Goal: Transaction & Acquisition: Purchase product/service

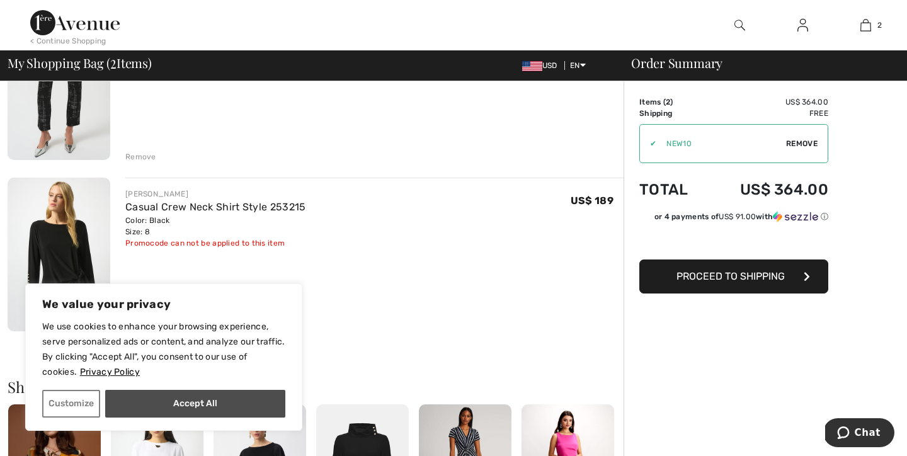
click at [222, 408] on button "Accept All" at bounding box center [195, 404] width 180 height 28
checkbox input "true"
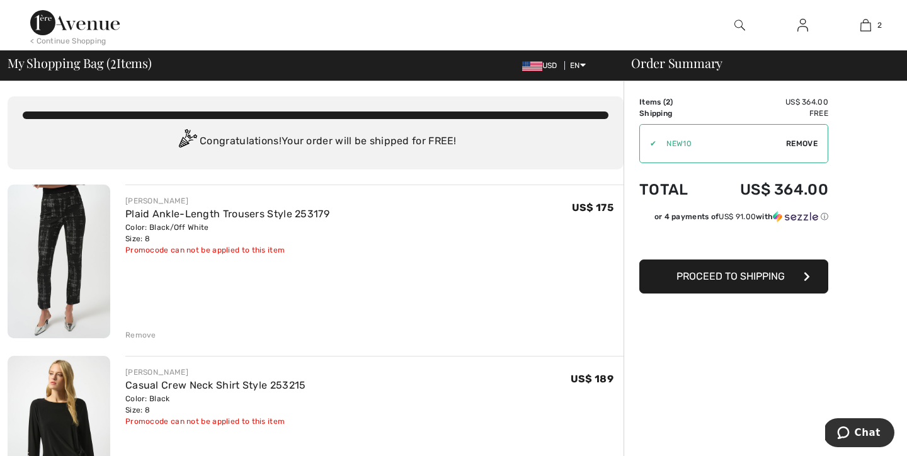
click at [69, 41] on div "< Continue Shopping" at bounding box center [68, 40] width 76 height 11
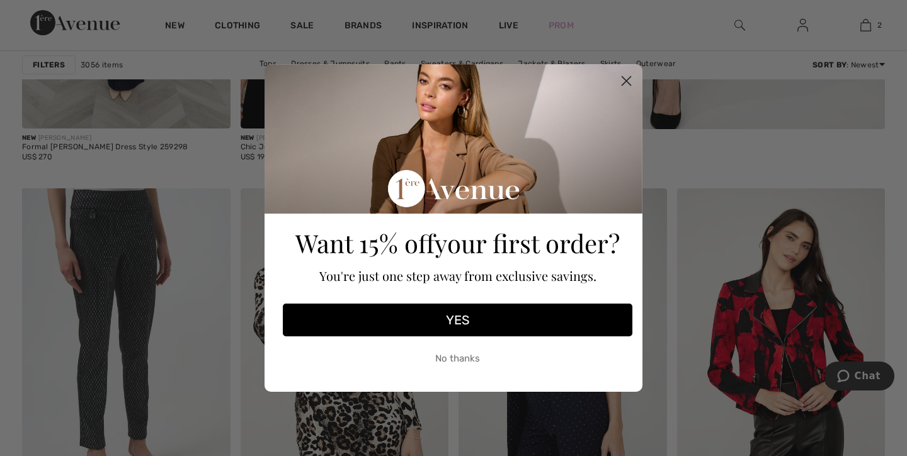
click at [620, 83] on circle "Close dialog" at bounding box center [626, 81] width 21 height 21
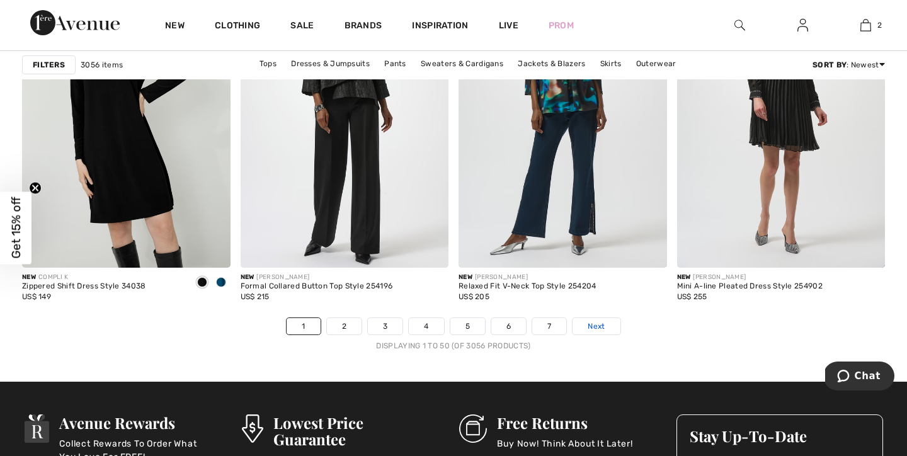
scroll to position [5488, 0]
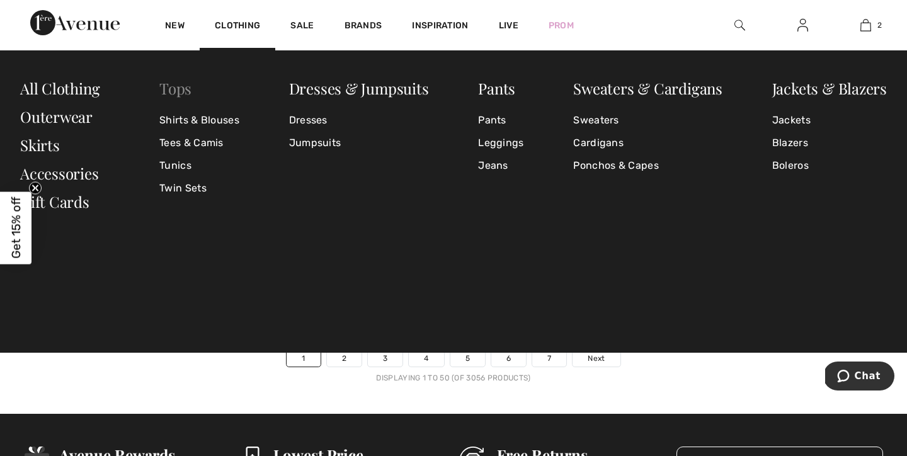
click at [178, 88] on link "Tops" at bounding box center [175, 88] width 32 height 20
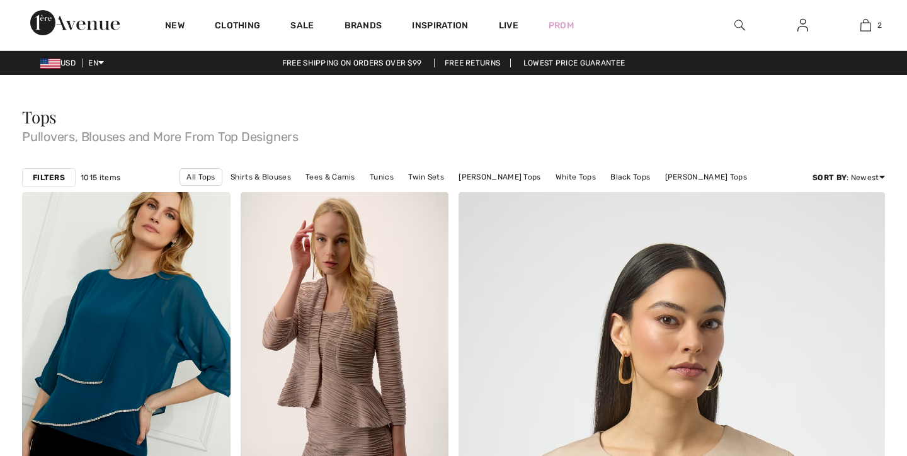
checkbox input "true"
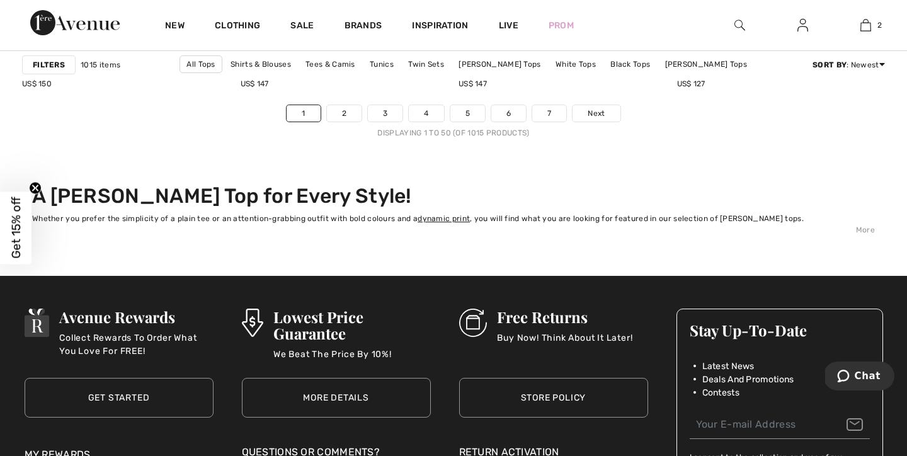
scroll to position [5755, 0]
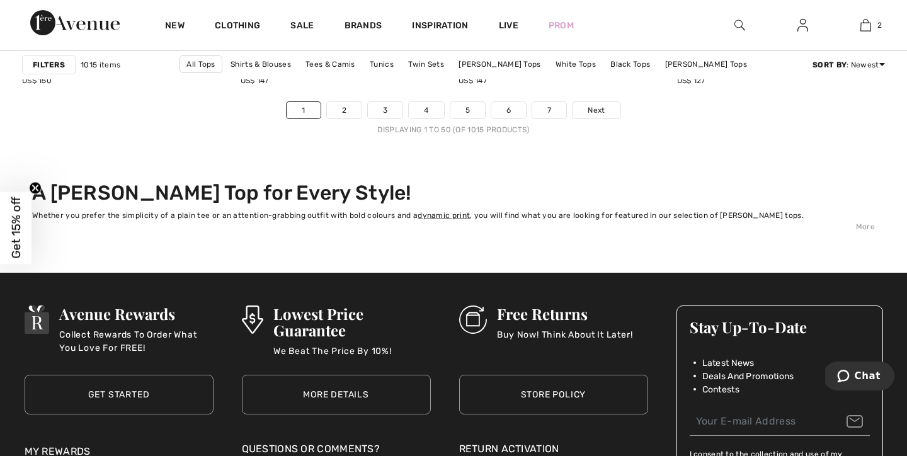
click at [52, 64] on strong "Filters" at bounding box center [49, 64] width 32 height 11
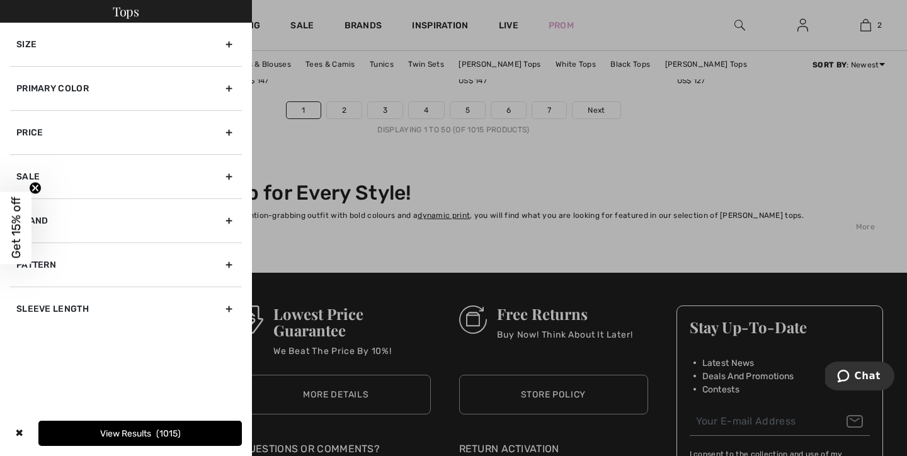
click at [225, 87] on div "Primary Color" at bounding box center [126, 88] width 232 height 44
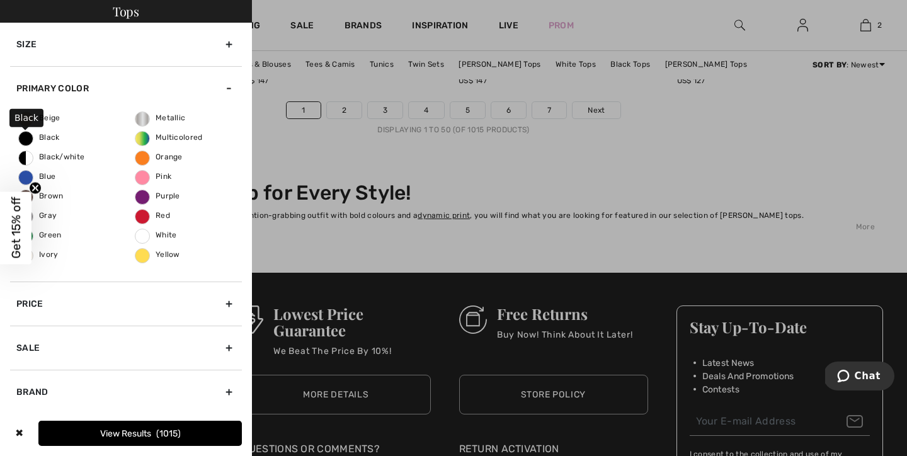
click at [53, 133] on span "Black" at bounding box center [39, 137] width 41 height 9
click at [0, 0] on input "Black" at bounding box center [0, 0] width 0 height 0
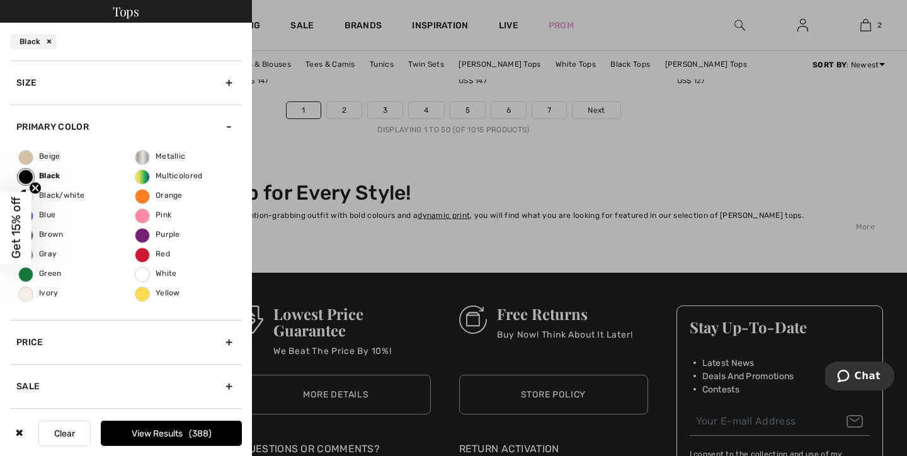
click at [232, 77] on div "Size" at bounding box center [126, 82] width 232 height 44
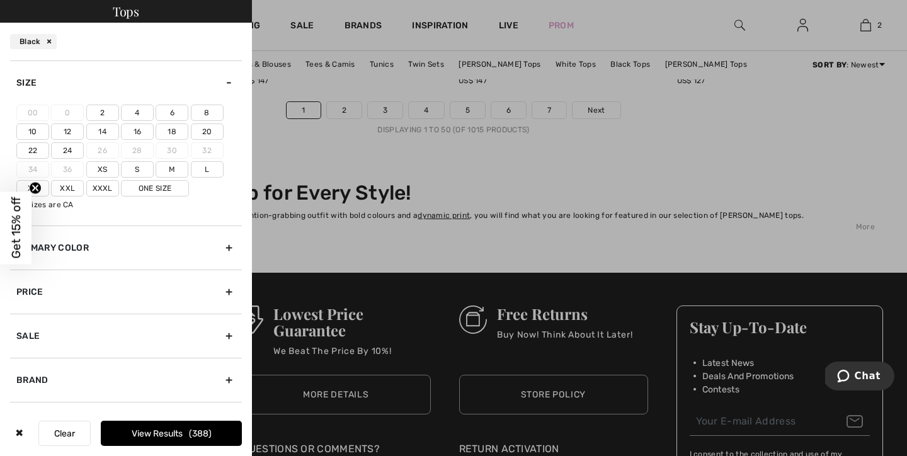
click at [201, 113] on label "8" at bounding box center [207, 113] width 33 height 16
click at [0, 0] on input"] "8" at bounding box center [0, 0] width 0 height 0
click at [158, 430] on button "View Results 146" at bounding box center [171, 433] width 141 height 25
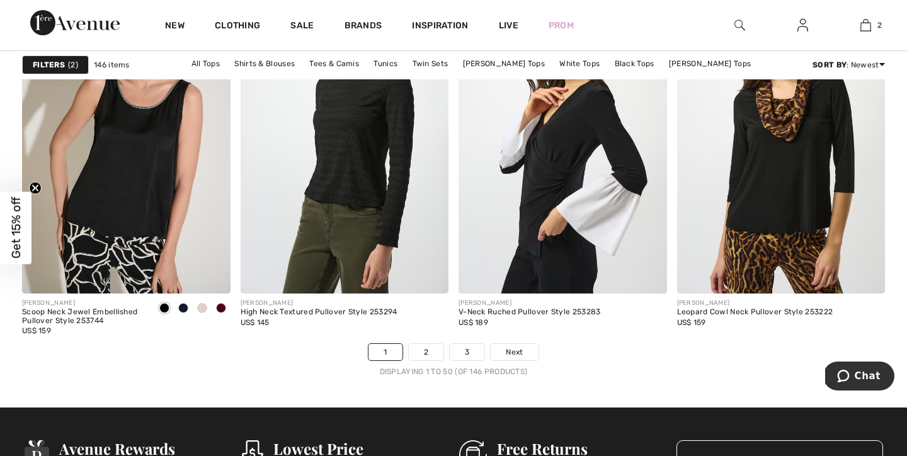
scroll to position [5496, 0]
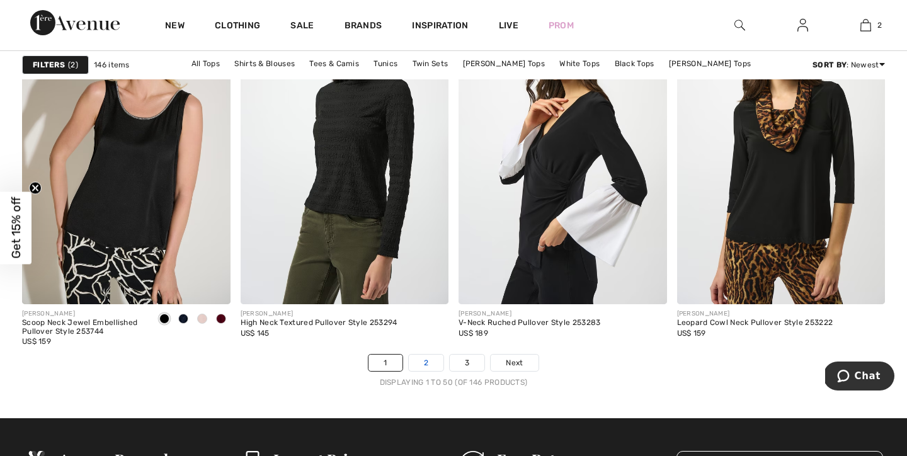
click at [433, 359] on link "2" at bounding box center [426, 363] width 35 height 16
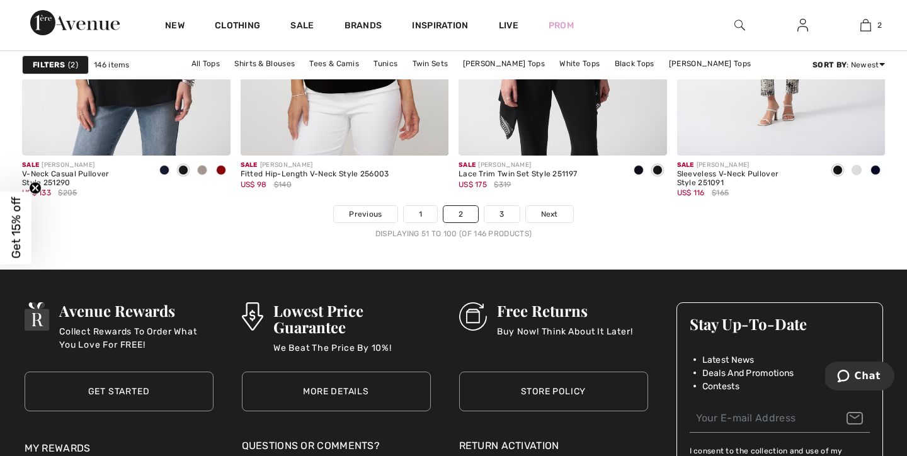
scroll to position [5644, 0]
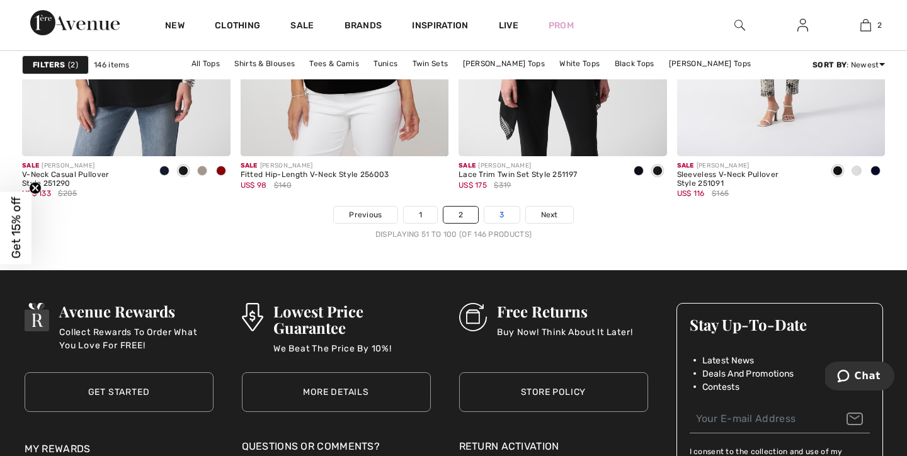
click at [506, 214] on link "3" at bounding box center [501, 215] width 35 height 16
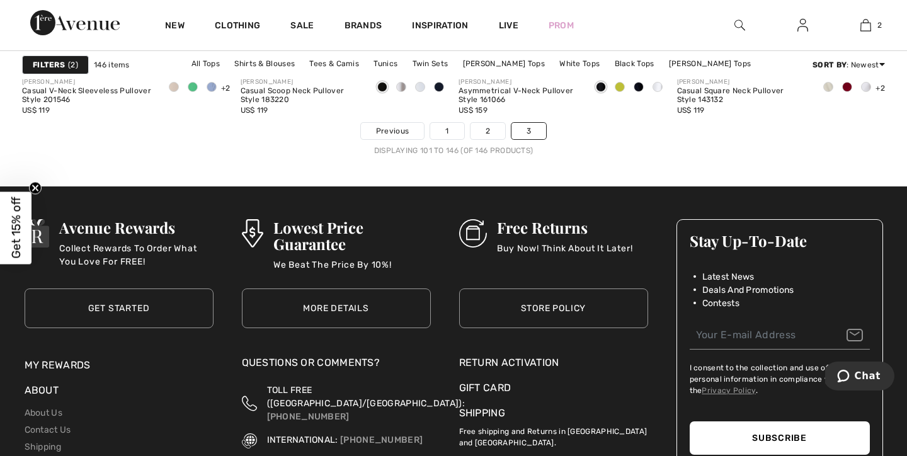
scroll to position [5356, 0]
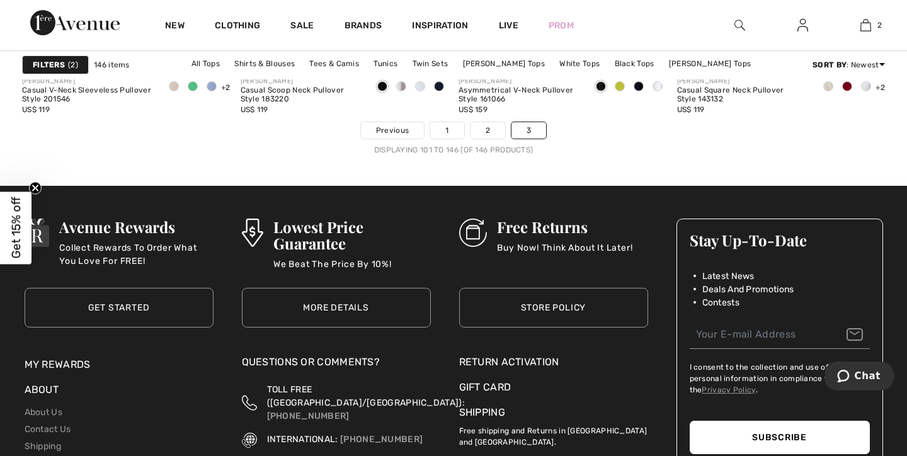
click at [60, 63] on strong "Filters" at bounding box center [49, 64] width 32 height 11
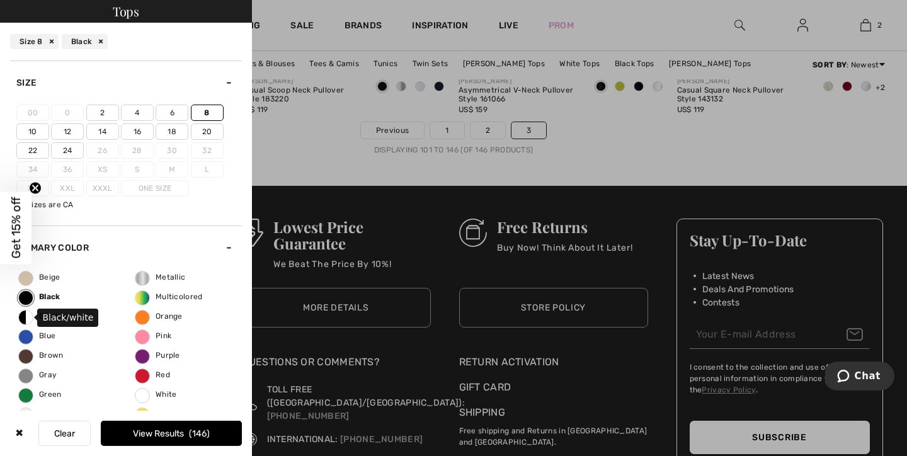
click at [26, 321] on label "Black/white" at bounding box center [25, 317] width 15 height 15
click at [0, 0] on input "Black/white" at bounding box center [0, 0] width 0 height 0
click at [184, 441] on button "View Results 171" at bounding box center [171, 433] width 141 height 25
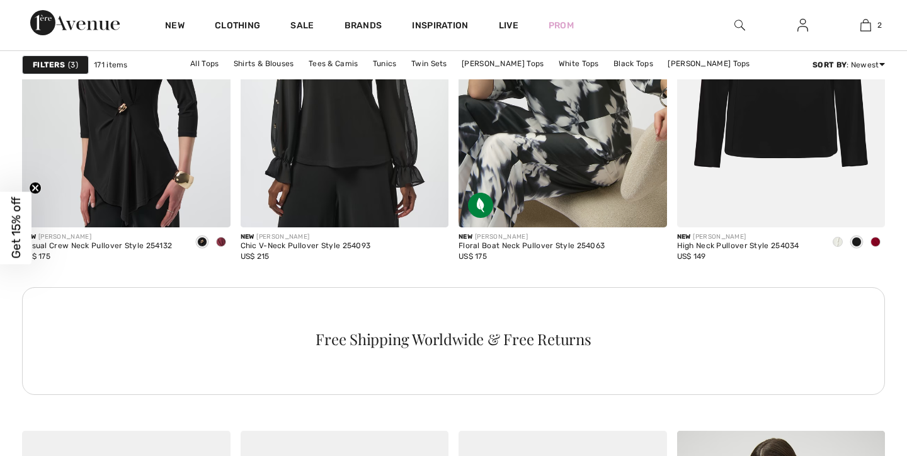
checkbox input "true"
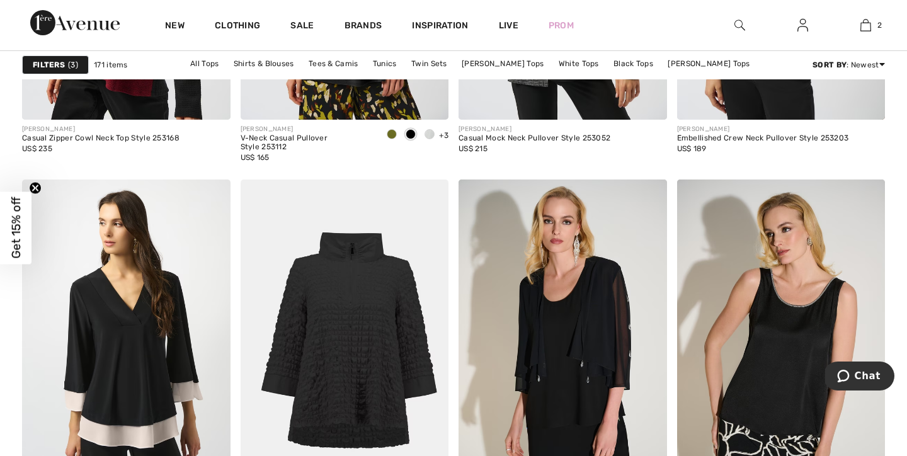
scroll to position [5307, 0]
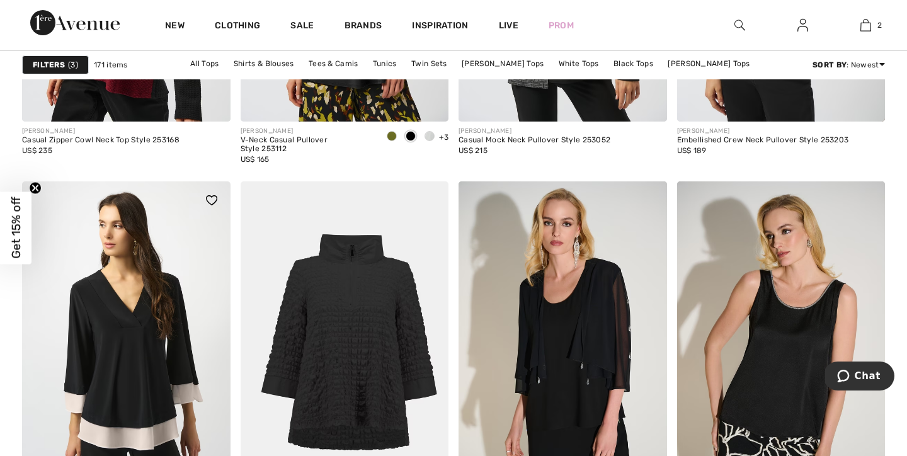
click at [178, 369] on img at bounding box center [126, 337] width 209 height 312
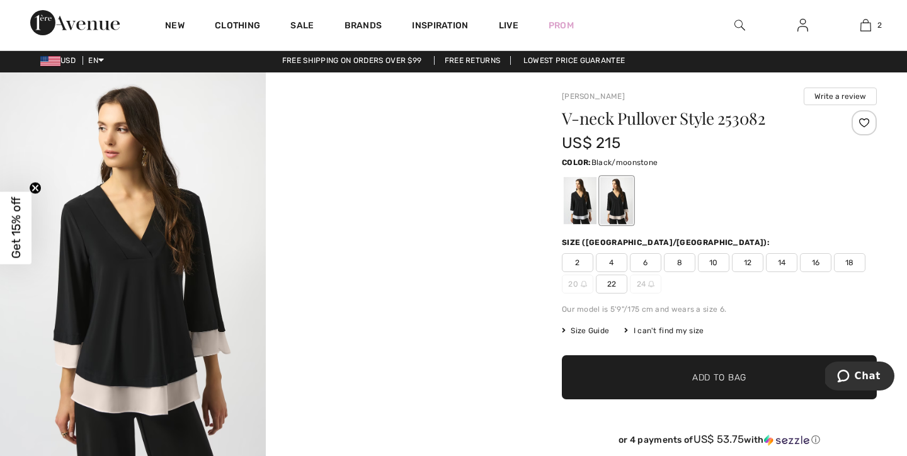
scroll to position [2, 0]
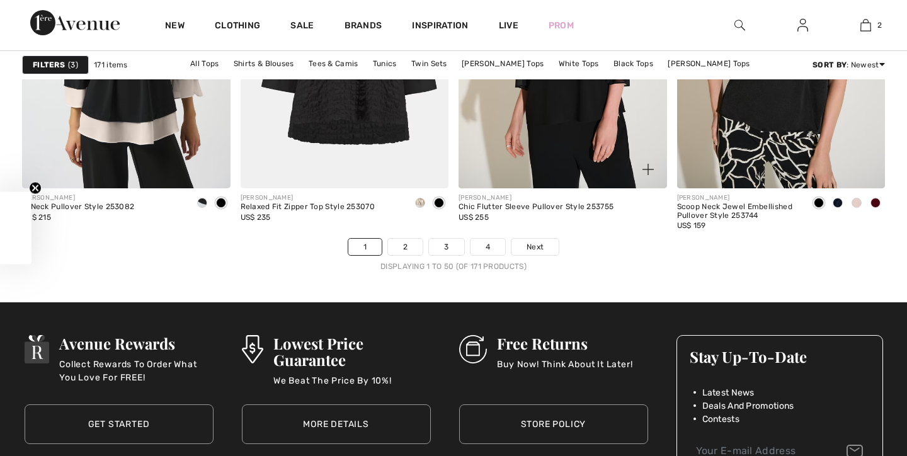
checkbox input "true"
click at [410, 239] on link "2" at bounding box center [405, 247] width 35 height 16
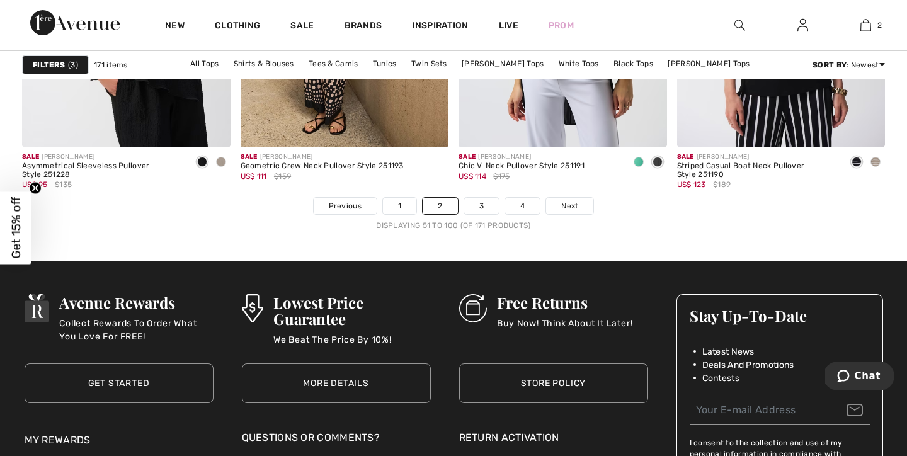
scroll to position [5668, 0]
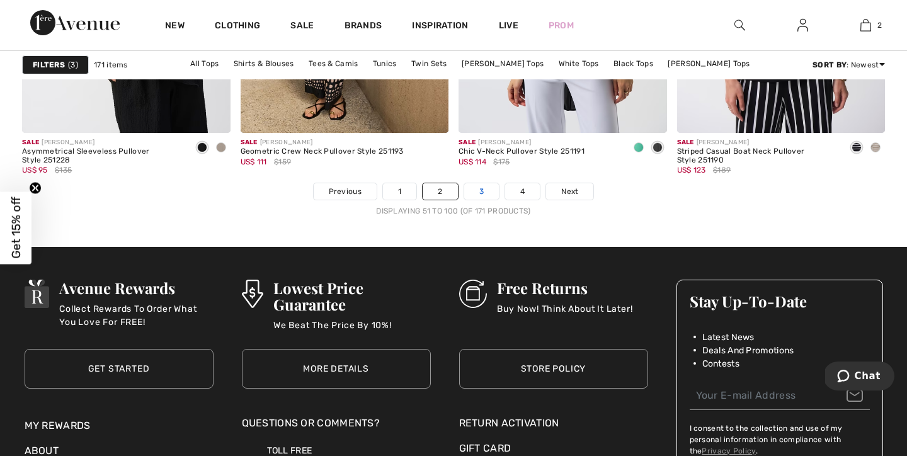
click at [483, 190] on link "3" at bounding box center [481, 191] width 35 height 16
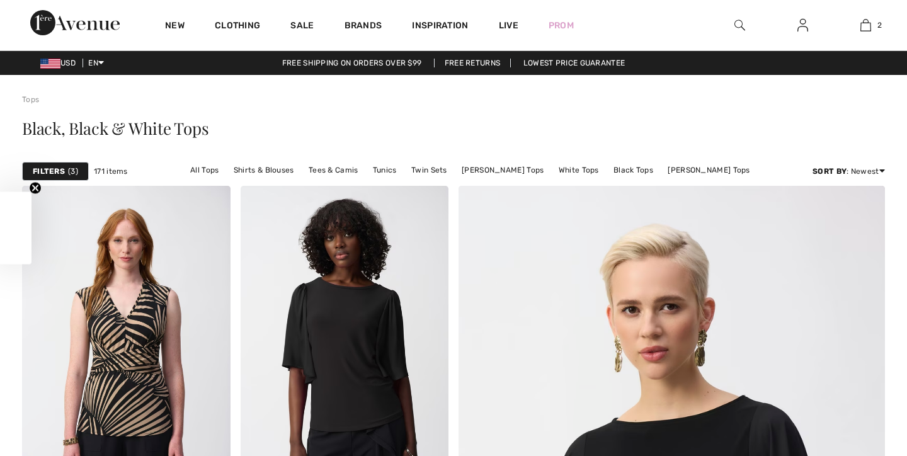
scroll to position [1382, 0]
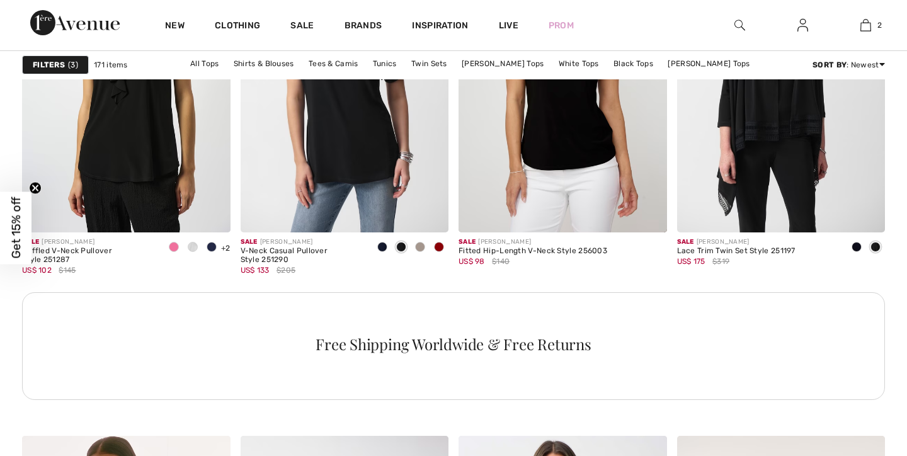
checkbox input "true"
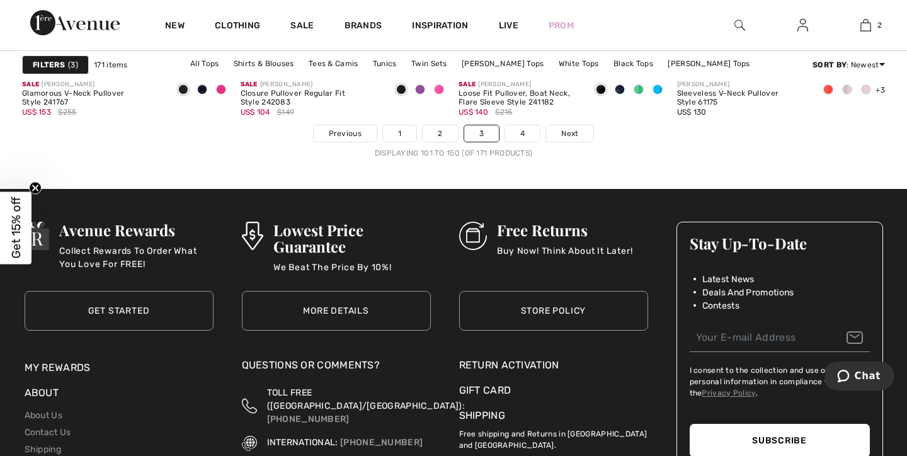
scroll to position [5736, 0]
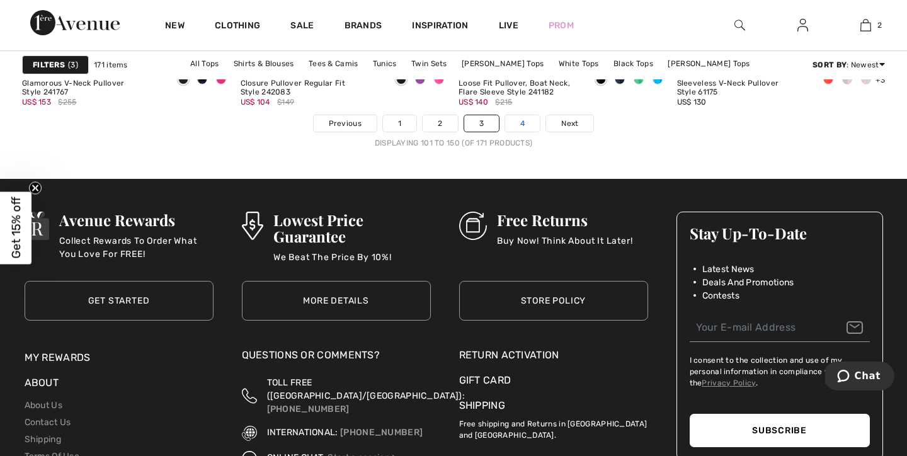
click at [515, 125] on link "4" at bounding box center [522, 123] width 35 height 16
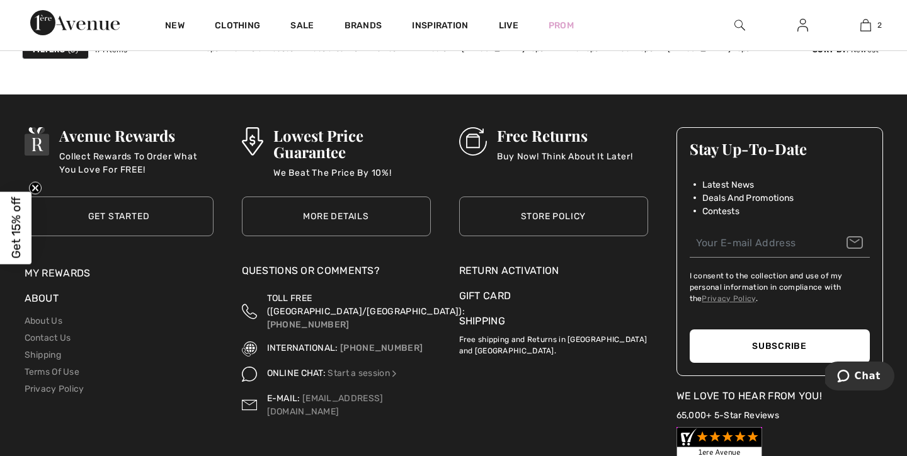
scroll to position [2525, 0]
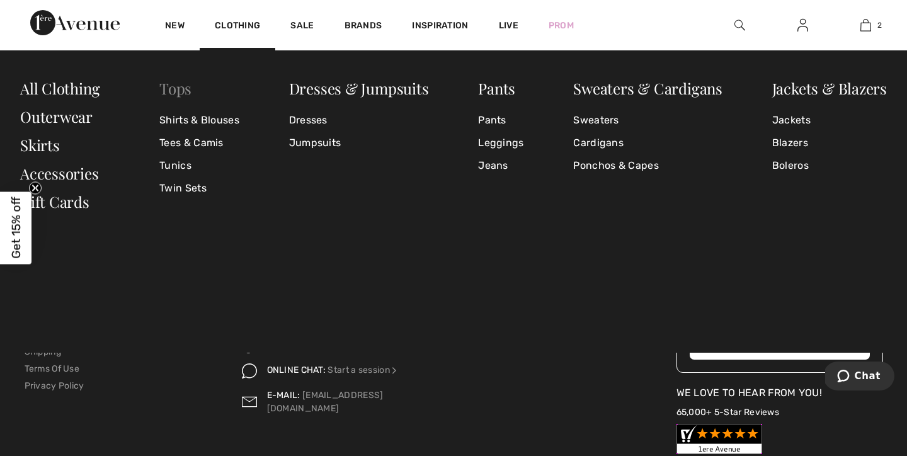
click at [182, 89] on link "Tops" at bounding box center [175, 88] width 32 height 20
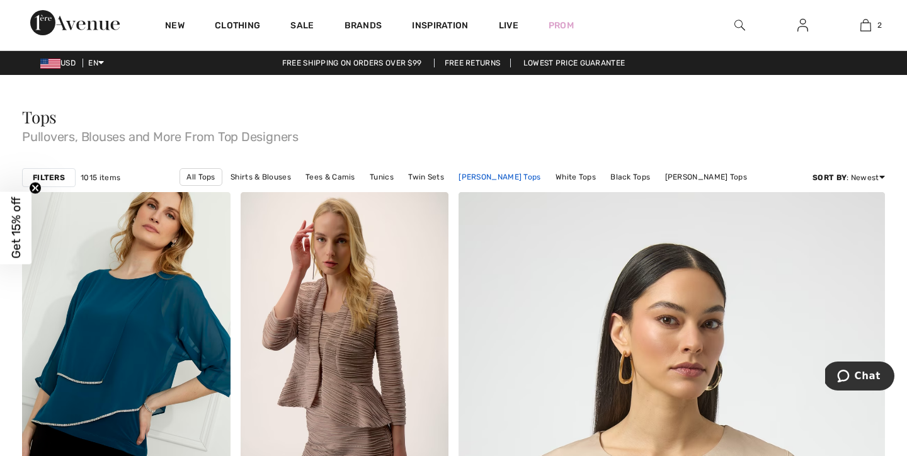
click at [515, 175] on link "[PERSON_NAME] Tops" at bounding box center [499, 177] width 94 height 16
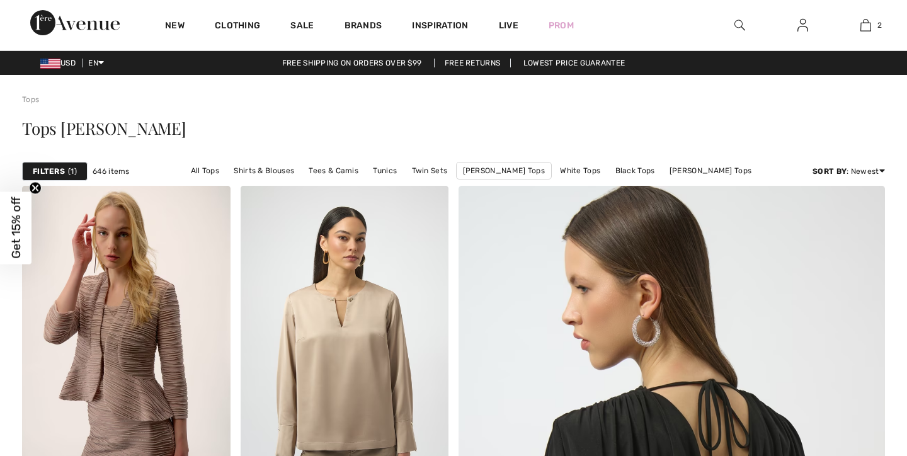
checkbox input "true"
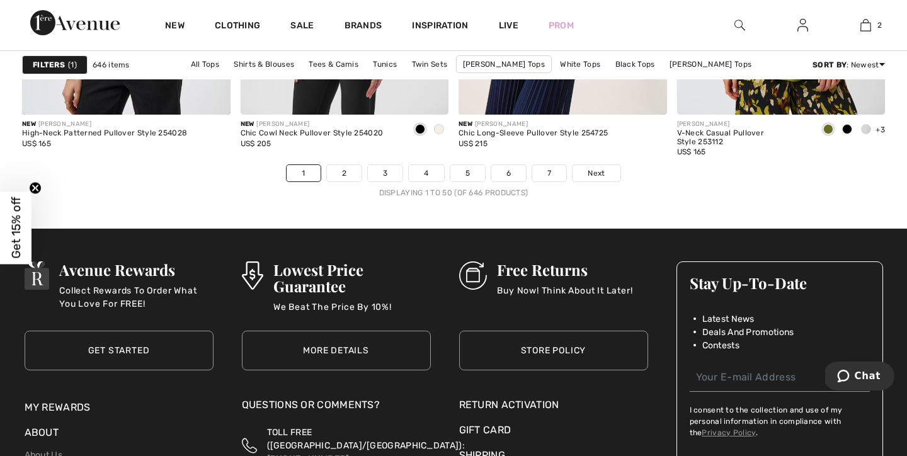
scroll to position [5688, 0]
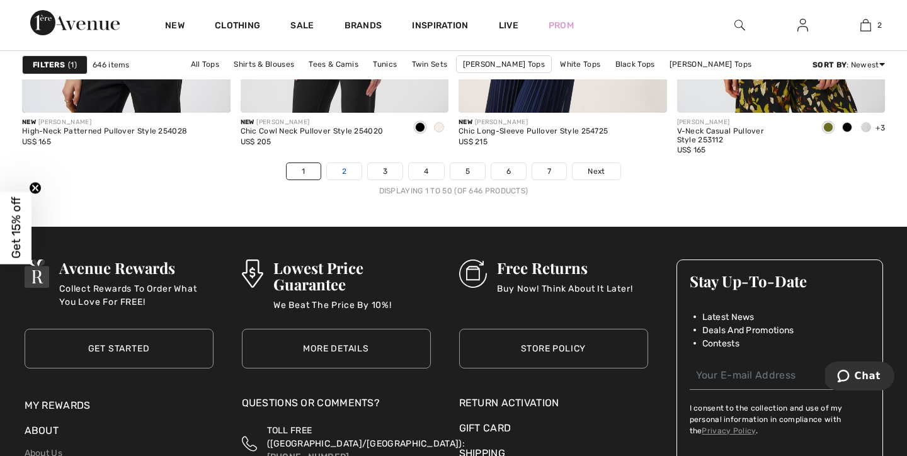
click at [342, 173] on link "2" at bounding box center [344, 171] width 35 height 16
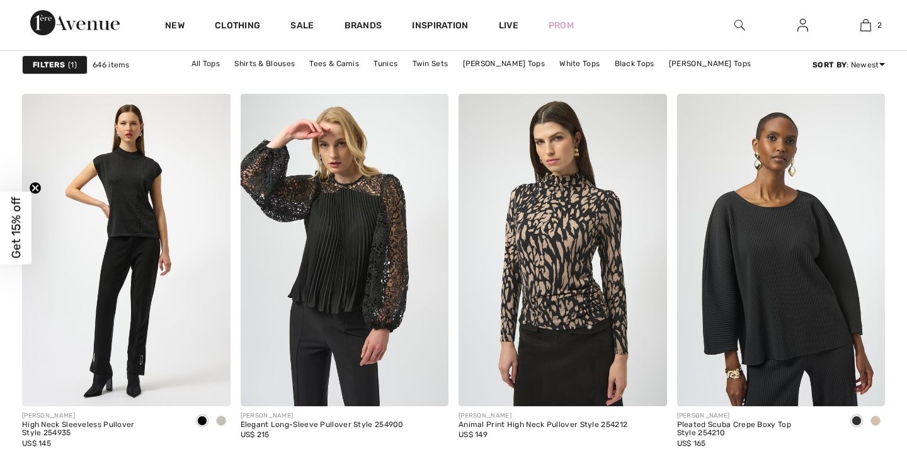
checkbox input "true"
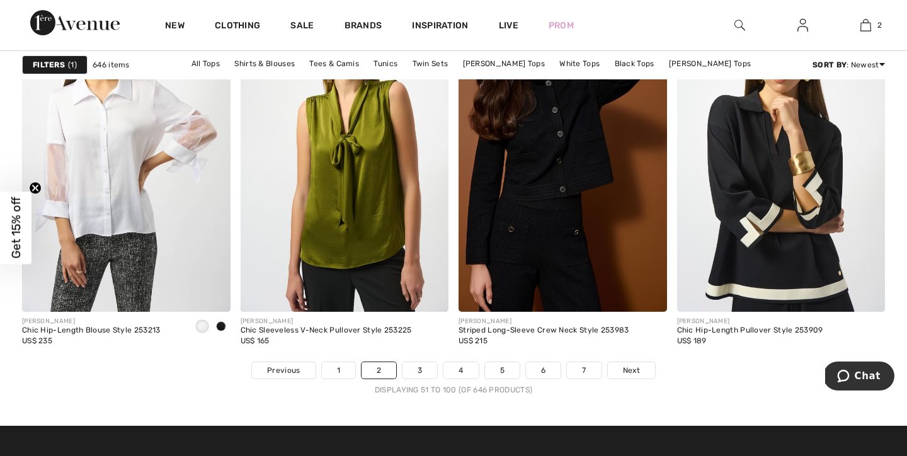
scroll to position [5492, 0]
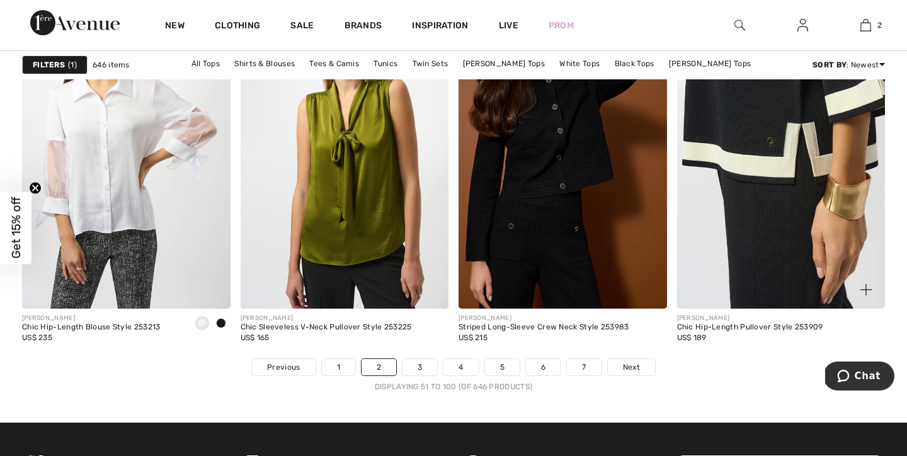
click at [806, 248] on img at bounding box center [781, 152] width 209 height 312
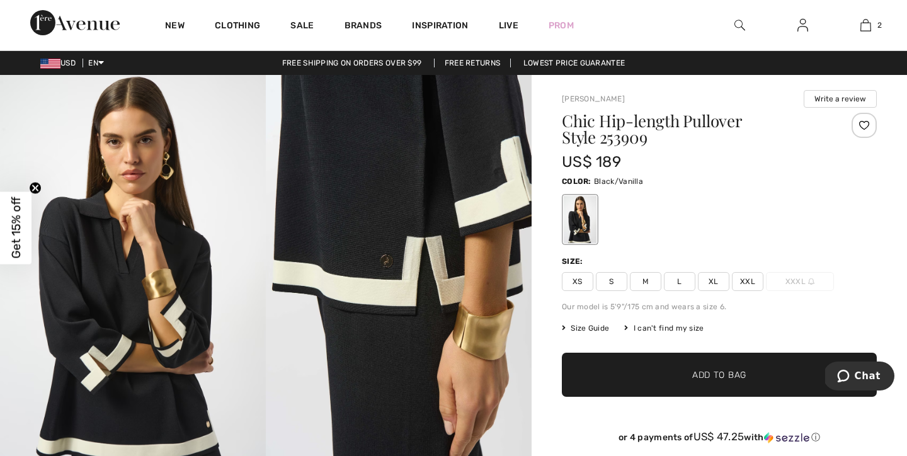
click at [591, 326] on span "Size Guide" at bounding box center [585, 328] width 47 height 11
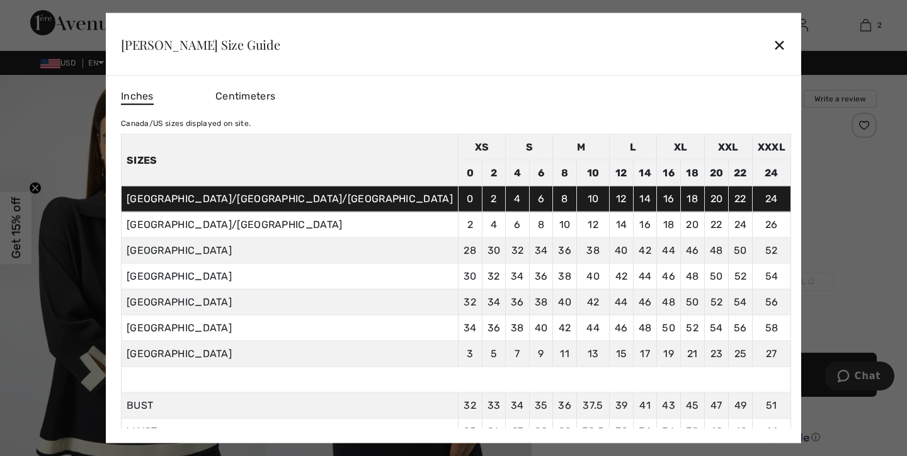
click at [773, 43] on div "✕" at bounding box center [779, 44] width 13 height 26
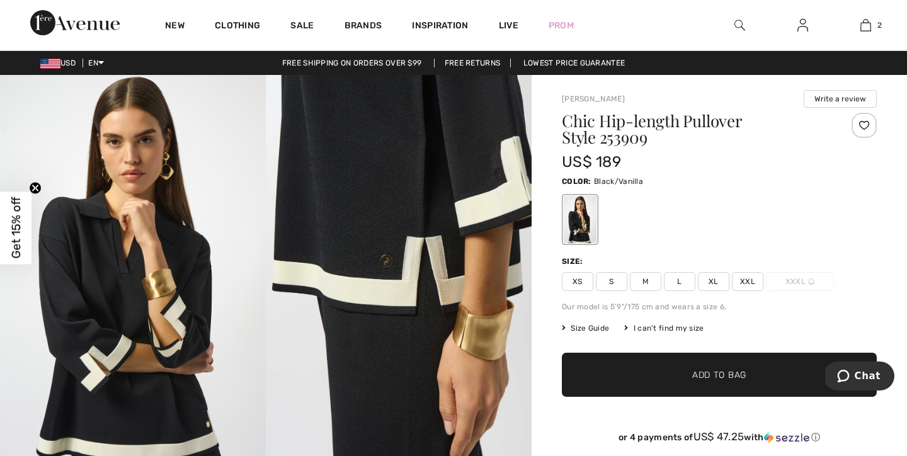
click at [649, 283] on span "M" at bounding box center [645, 281] width 31 height 19
click at [680, 374] on span "✔ Added to Bag" at bounding box center [700, 375] width 77 height 13
click at [15, 237] on span "Get 15% off" at bounding box center [16, 228] width 14 height 62
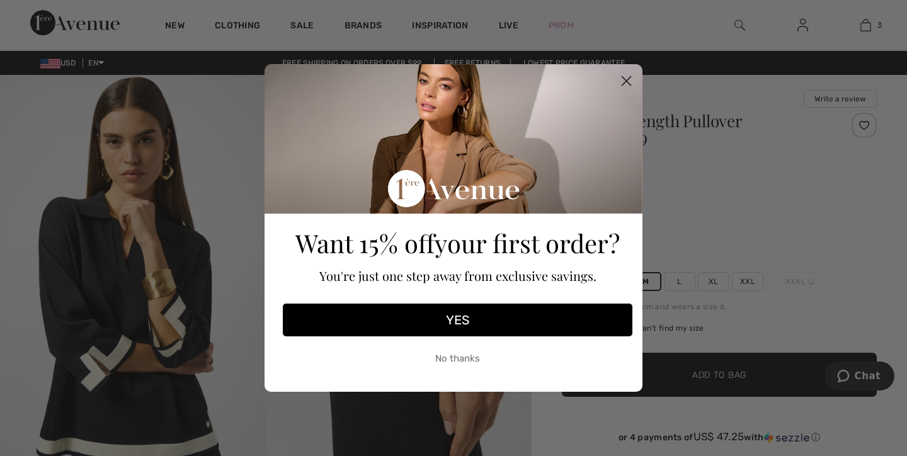
click at [622, 77] on icon "Close dialog" at bounding box center [626, 81] width 9 height 9
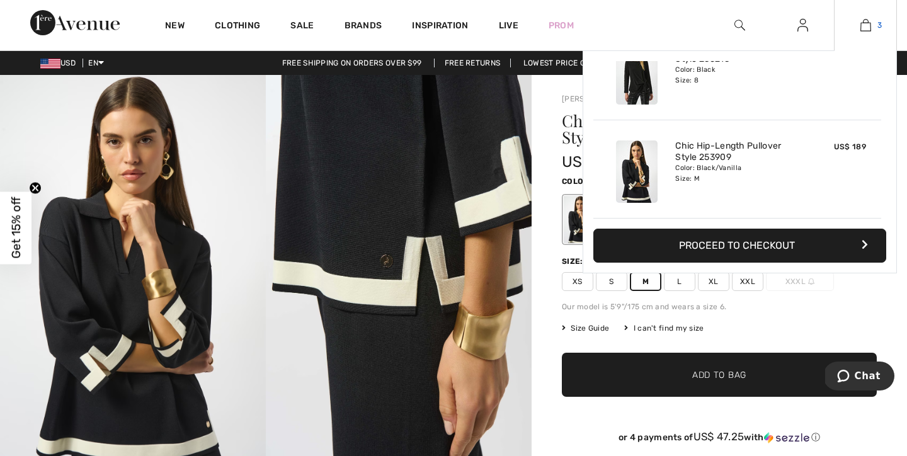
click at [869, 23] on img at bounding box center [865, 25] width 11 height 15
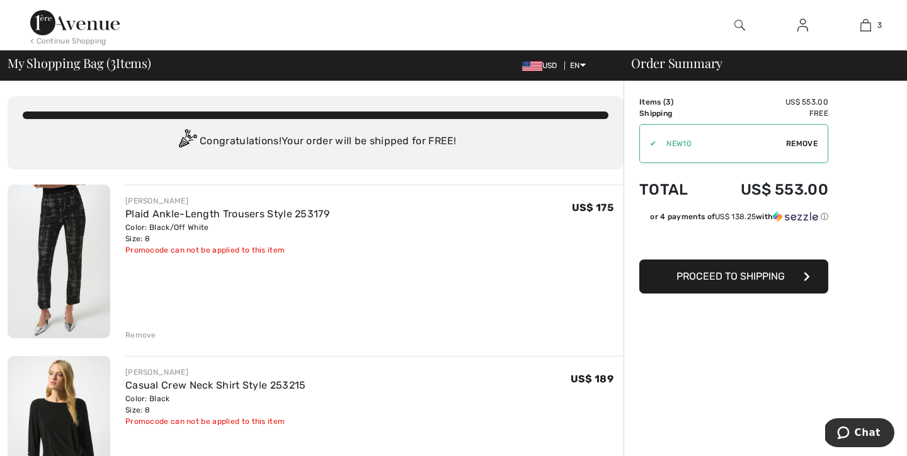
click at [794, 142] on span "Remove" at bounding box center [801, 143] width 31 height 11
